Goal: Check status

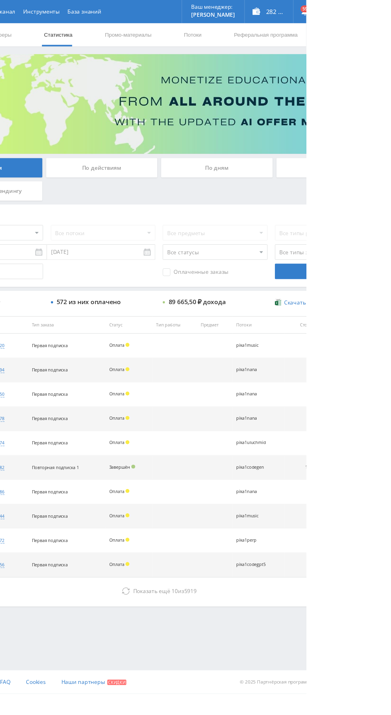
click at [221, 608] on span "Показать ещё" at bounding box center [232, 610] width 38 height 8
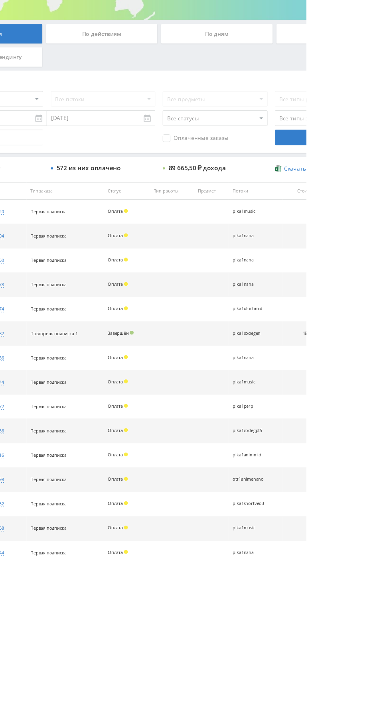
click at [288, 172] on div "По дням" at bounding box center [298, 173] width 115 height 20
click at [0, 0] on input "По дням" at bounding box center [0, 0] width 0 height 0
